Goal: Information Seeking & Learning: Learn about a topic

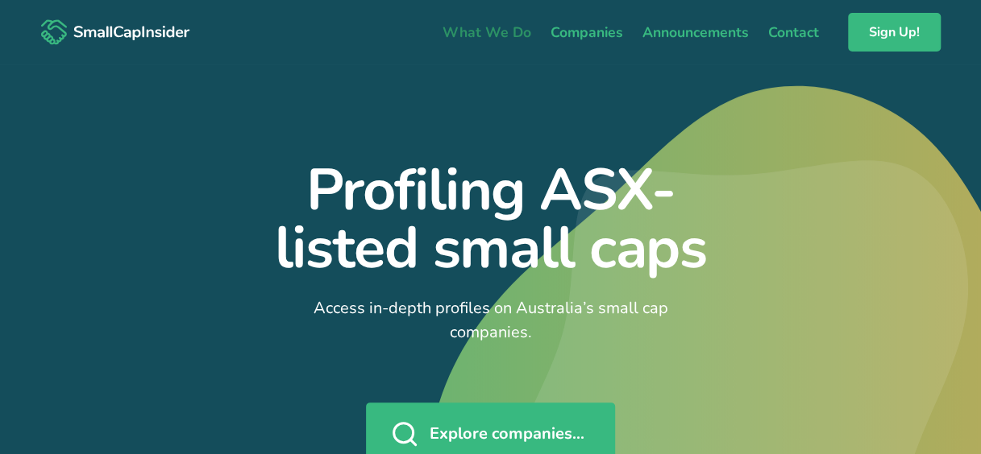
click at [500, 25] on link "What We Do" at bounding box center [487, 32] width 108 height 34
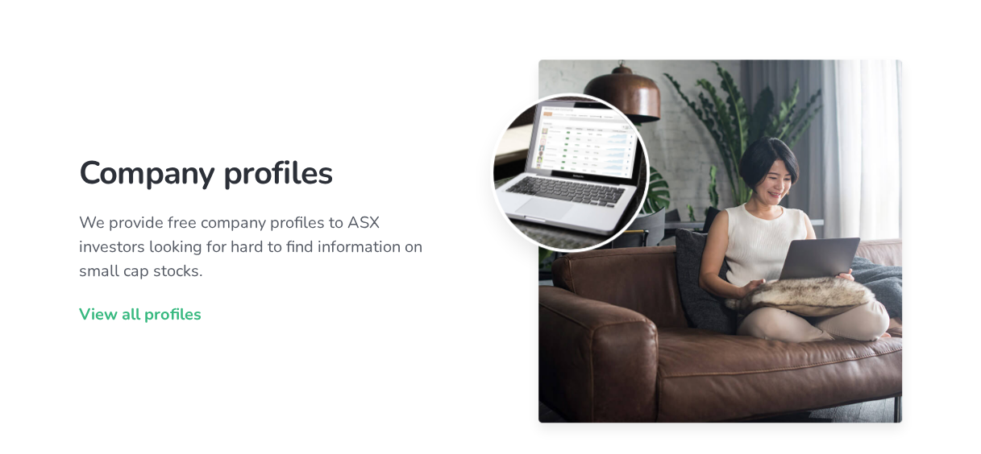
scroll to position [506, 0]
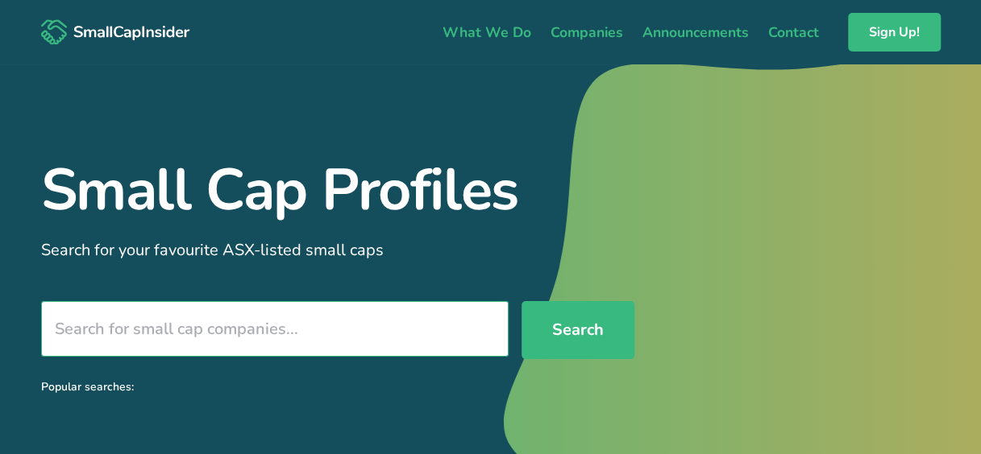
click at [114, 334] on input "search" at bounding box center [274, 329] width 467 height 56
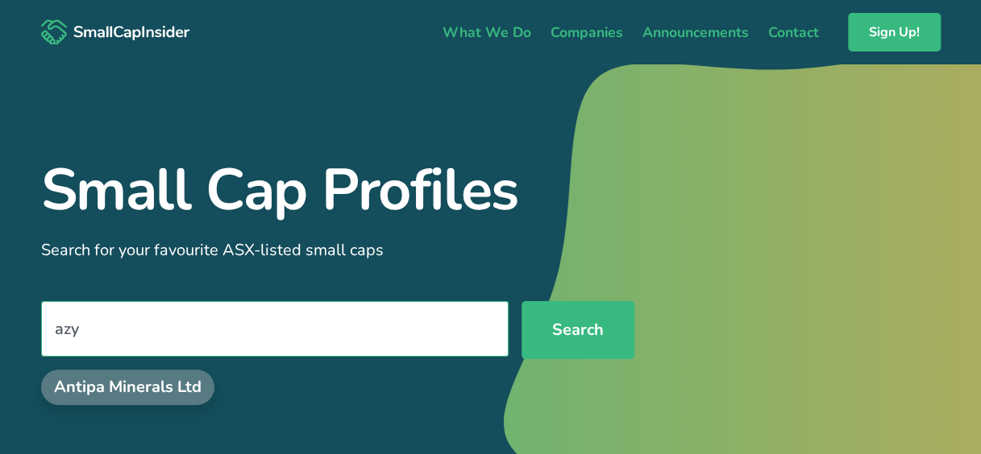
type input "azy"
click at [521, 301] on button "Search" at bounding box center [577, 330] width 113 height 58
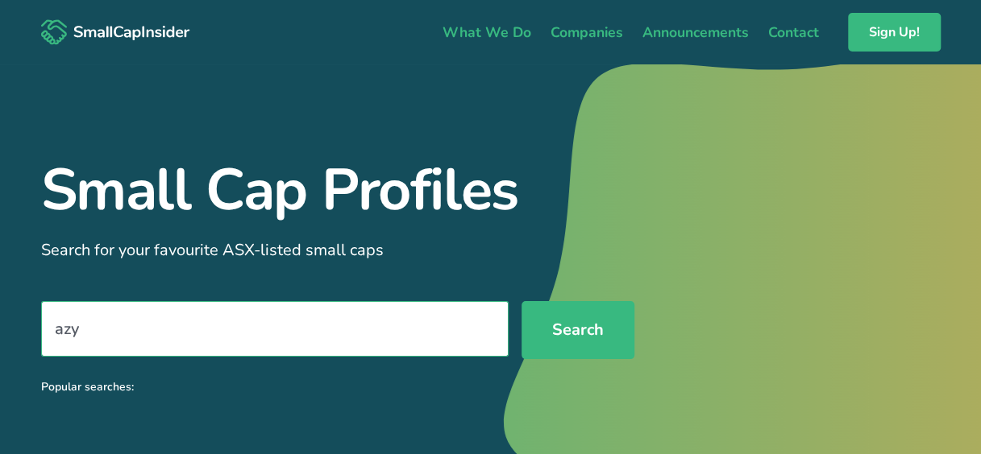
click at [116, 342] on input "azy" at bounding box center [274, 329] width 467 height 56
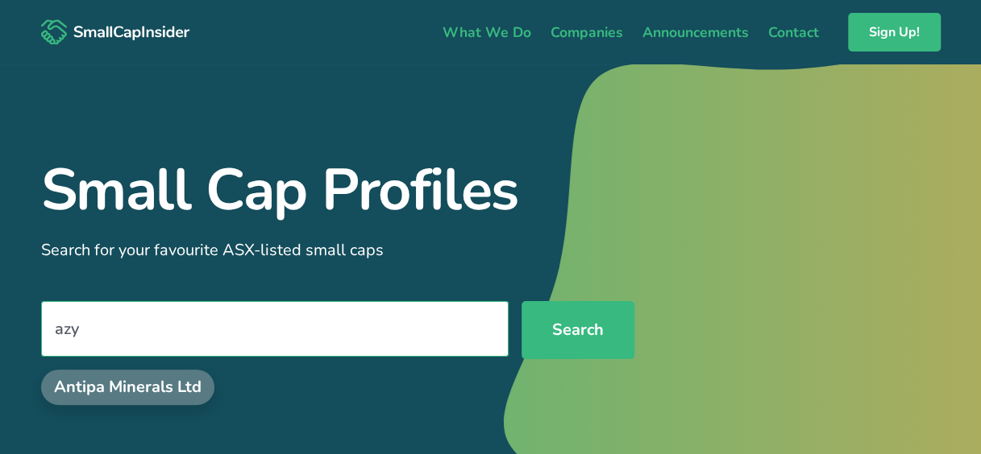
click at [110, 391] on div "Antipa Minerals Ltd" at bounding box center [127, 387] width 173 height 35
type input "Antipa Minerals Ltd"
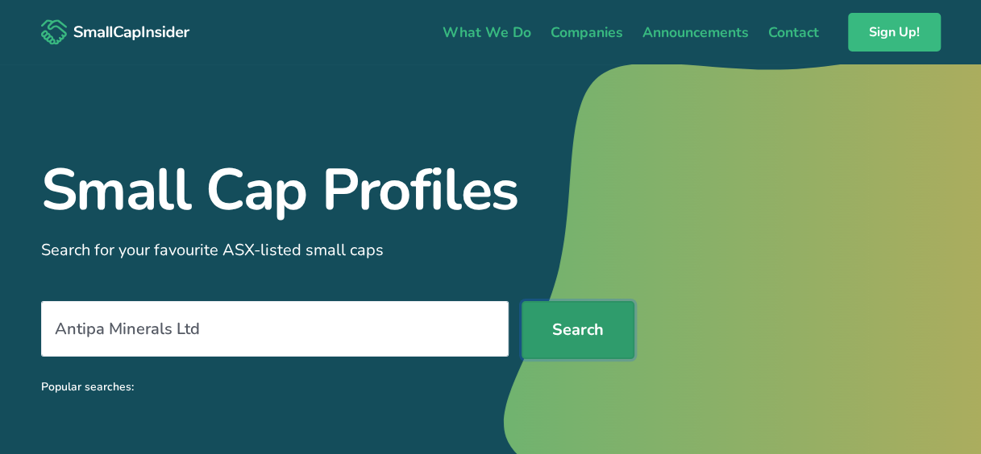
click at [558, 335] on button "Search" at bounding box center [577, 330] width 113 height 58
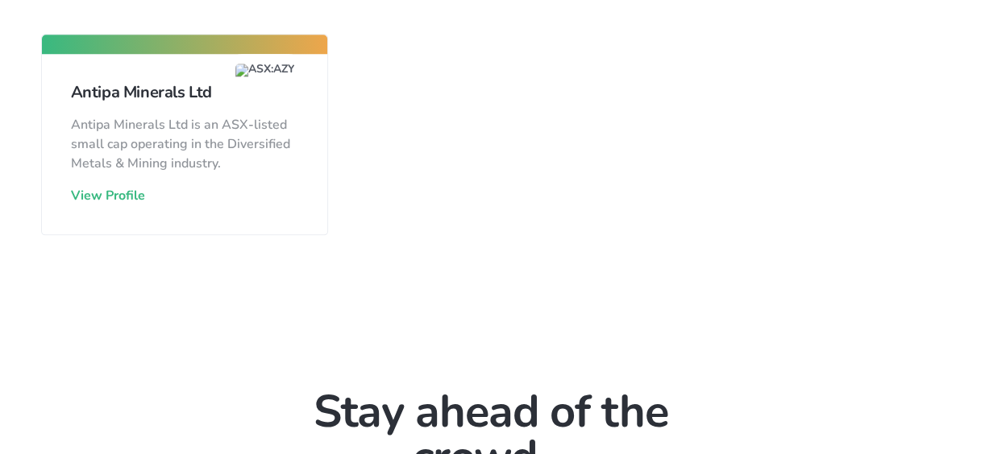
scroll to position [806, 0]
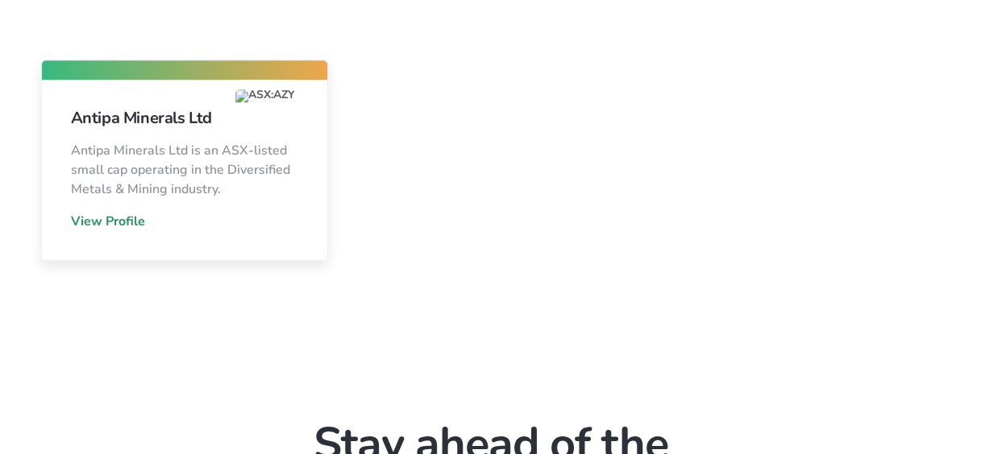
click at [130, 222] on link "View Profile" at bounding box center [108, 222] width 74 height 18
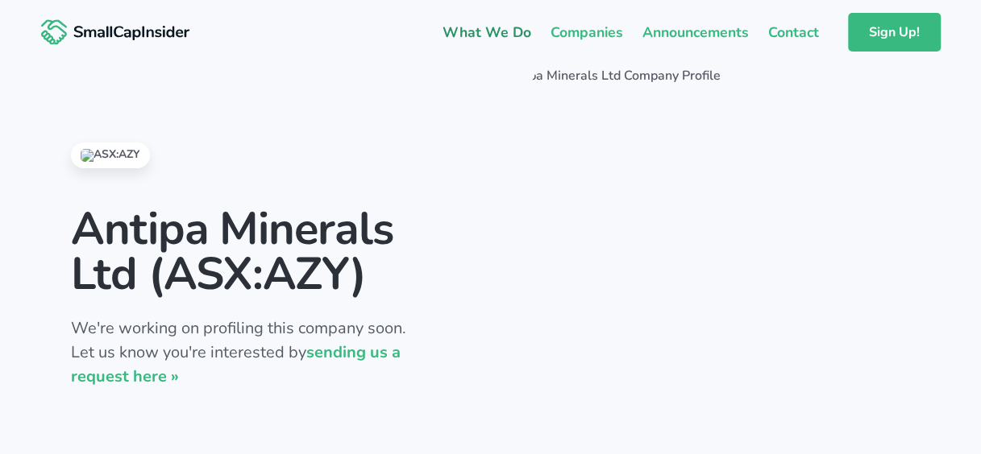
click at [495, 35] on link "What We Do" at bounding box center [487, 32] width 108 height 34
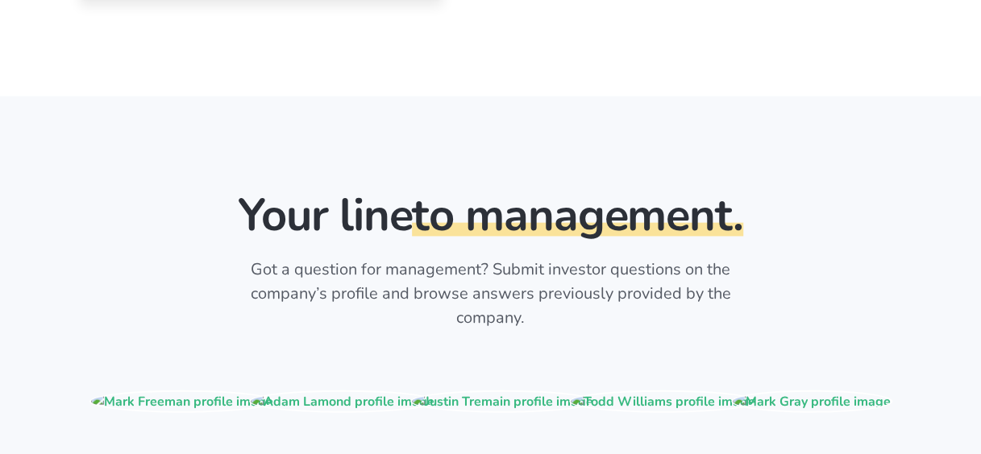
scroll to position [1563, 0]
